Goal: Task Accomplishment & Management: Use online tool/utility

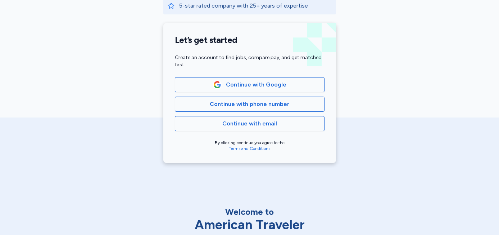
scroll to position [154, 0]
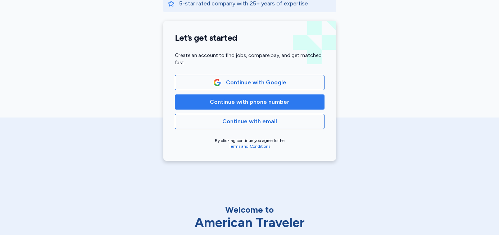
click at [258, 103] on span "Continue with phone number" at bounding box center [250, 102] width 80 height 9
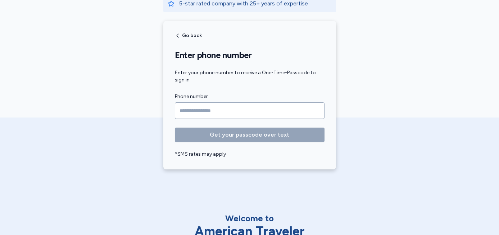
click at [209, 110] on input "Phone number" at bounding box center [250, 110] width 150 height 17
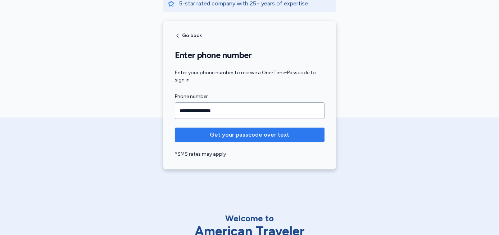
type input "**********"
click at [239, 135] on span "Get your passcode over text" at bounding box center [250, 134] width 80 height 9
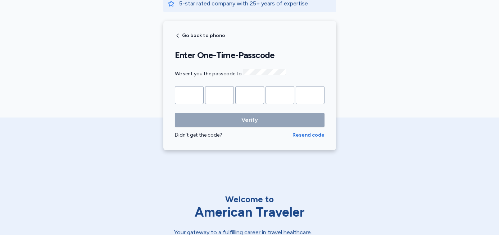
type input "*"
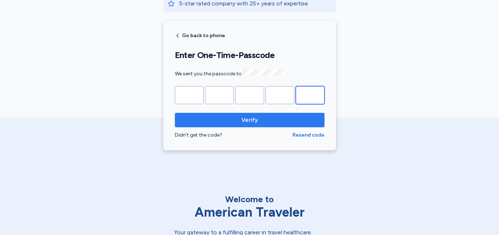
type input "*"
click at [249, 120] on span "Verify" at bounding box center [249, 119] width 17 height 9
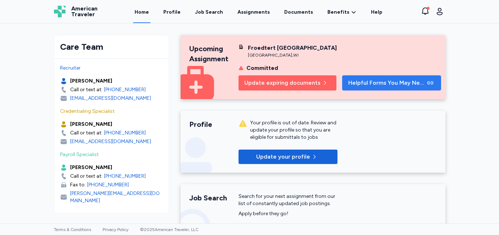
click at [395, 87] on span "Helpful Forms You May Need" at bounding box center [386, 82] width 77 height 9
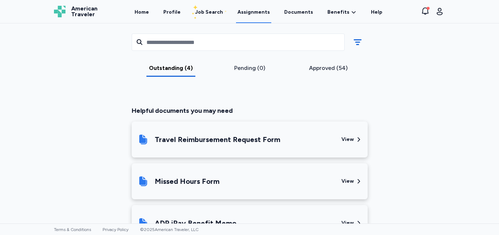
scroll to position [426, 0]
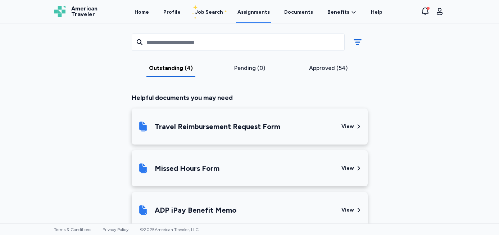
click at [352, 125] on div "View" at bounding box center [347, 126] width 13 height 7
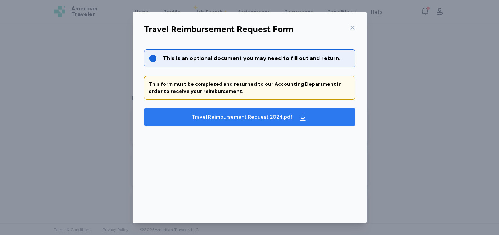
click at [300, 115] on icon "button" at bounding box center [302, 116] width 5 height 7
